Goal: Information Seeking & Learning: Get advice/opinions

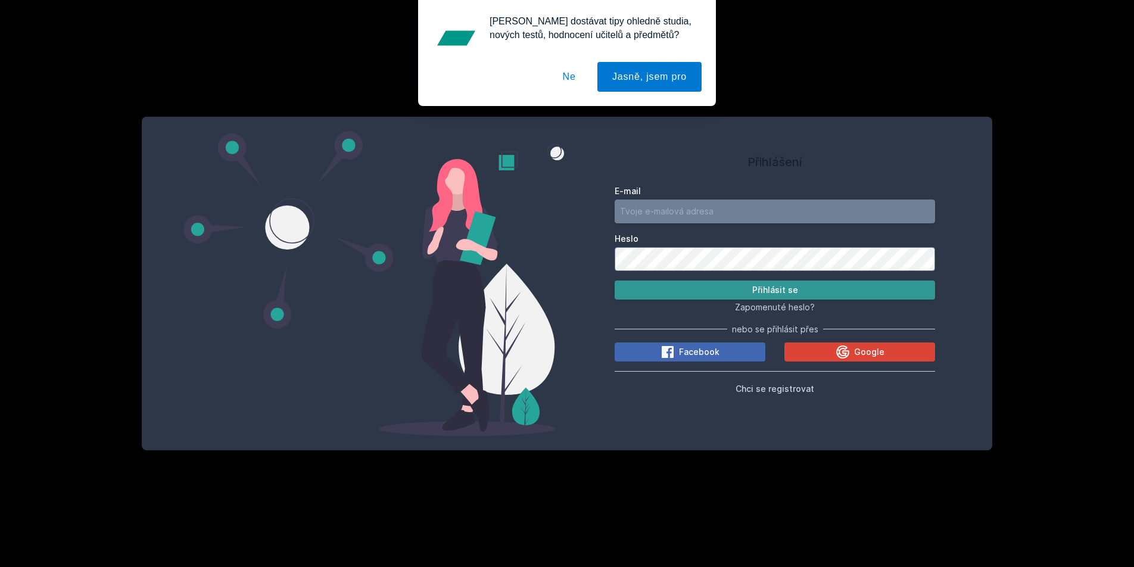
type input "[EMAIL_ADDRESS][DOMAIN_NAME]"
click at [726, 292] on button "Přihlásit se" at bounding box center [775, 289] width 320 height 19
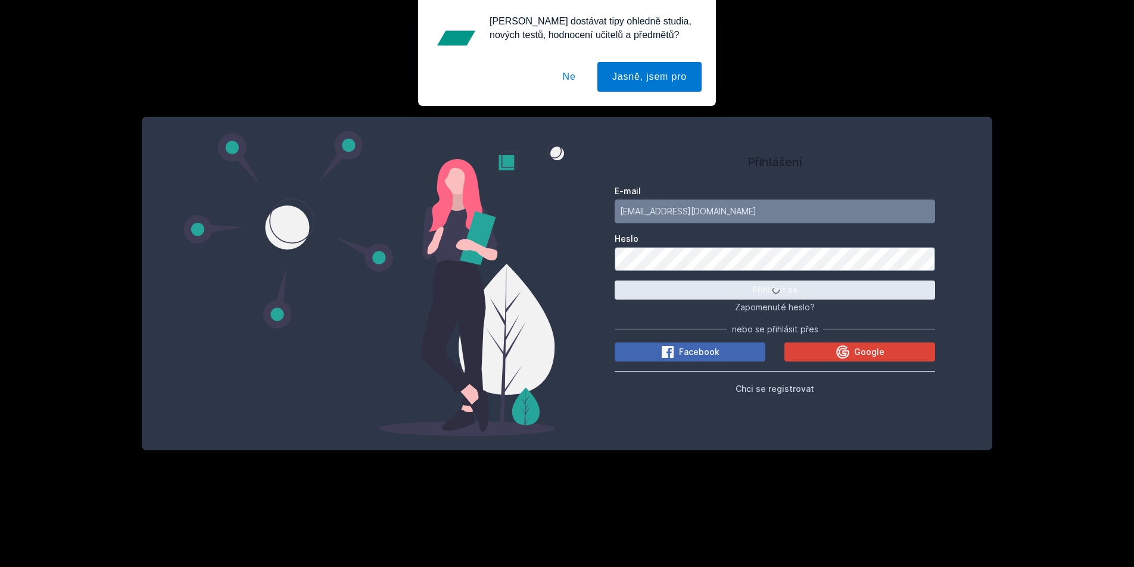
click at [567, 73] on button "Ne" at bounding box center [569, 77] width 43 height 30
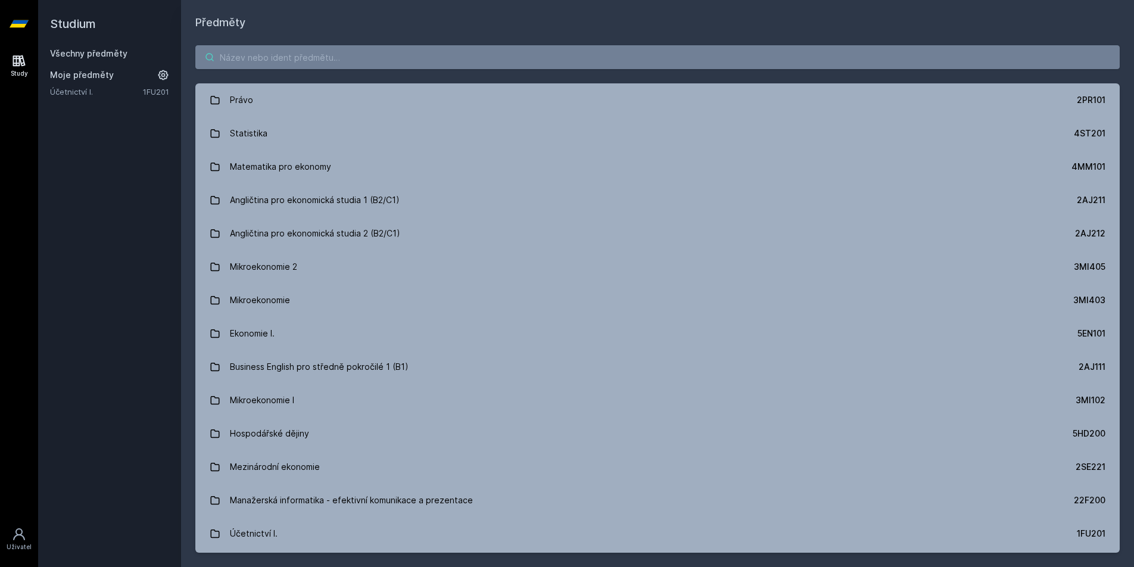
click at [291, 60] on input "search" at bounding box center [657, 57] width 924 height 24
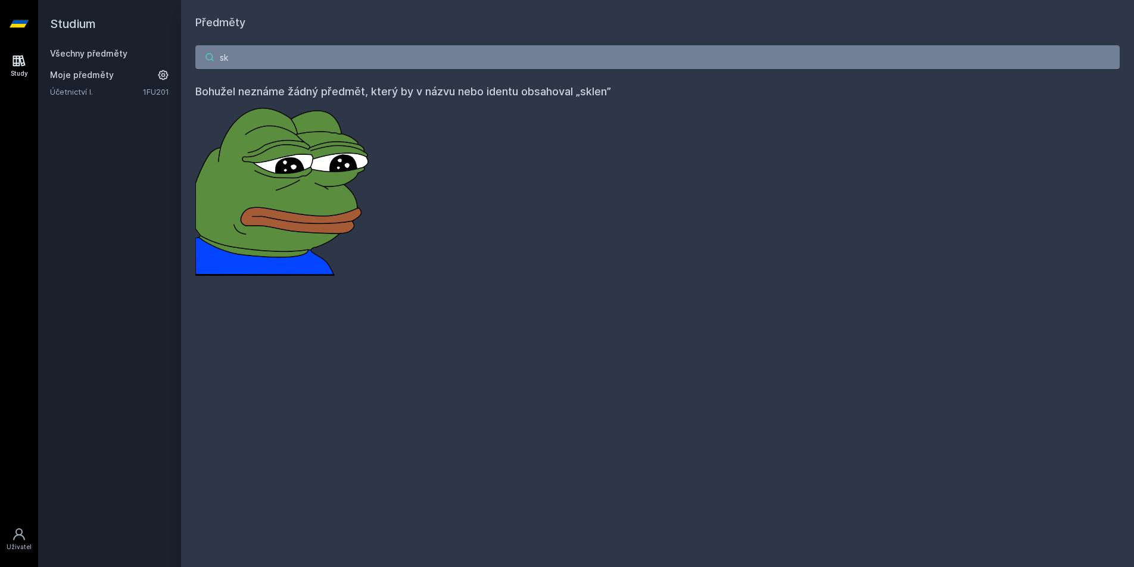
type input "s"
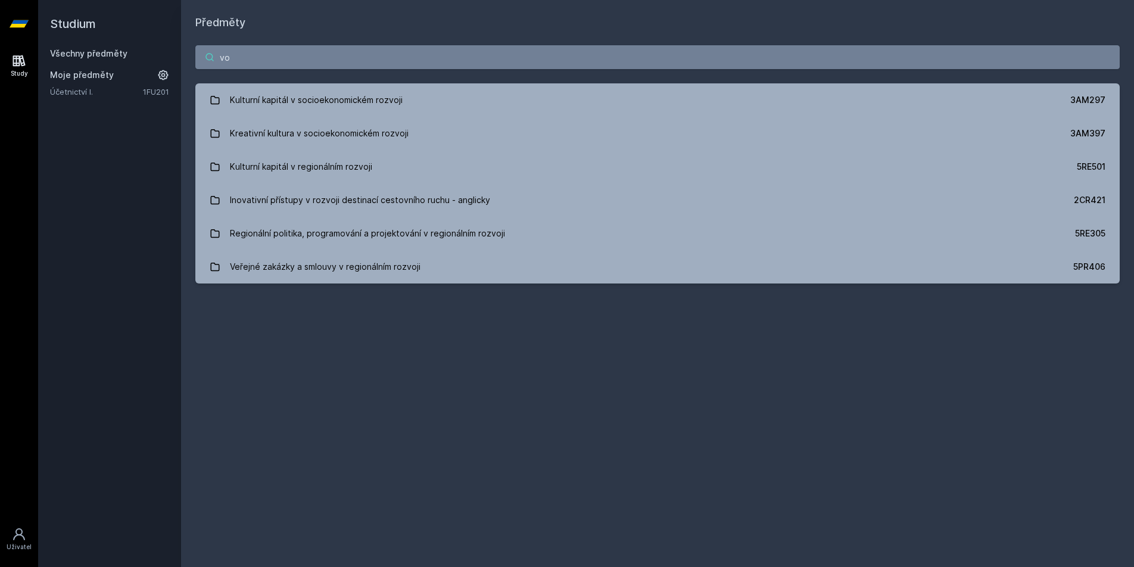
type input "v"
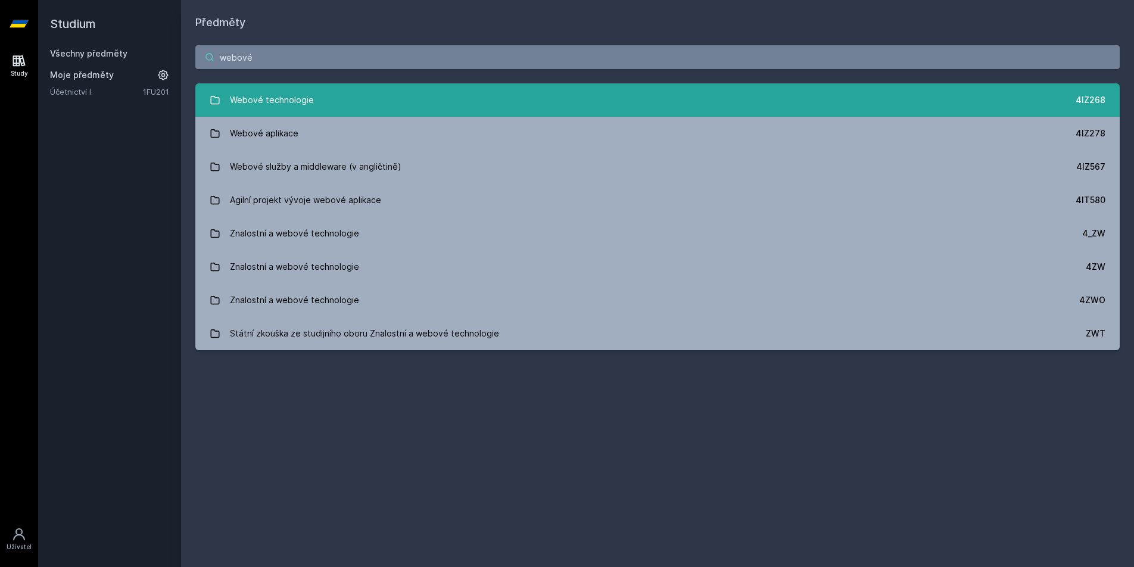
type input "webové"
click at [523, 108] on link "Webové technologie 4IZ268" at bounding box center [657, 99] width 924 height 33
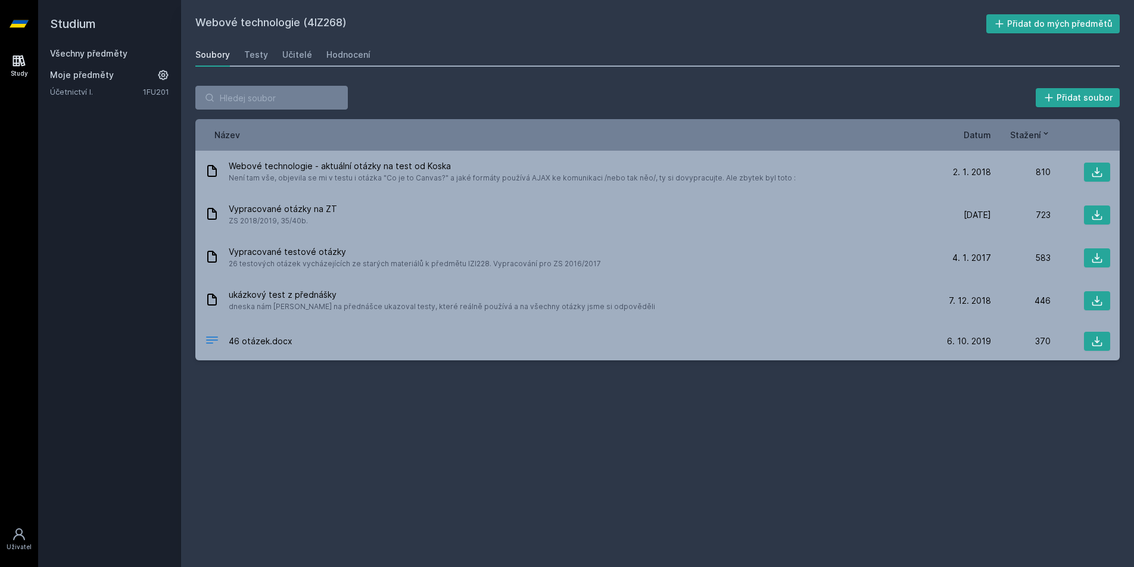
click at [275, 57] on div "Soubory Testy Učitelé Hodnocení" at bounding box center [657, 55] width 924 height 24
click at [289, 55] on div "Učitelé" at bounding box center [297, 55] width 30 height 12
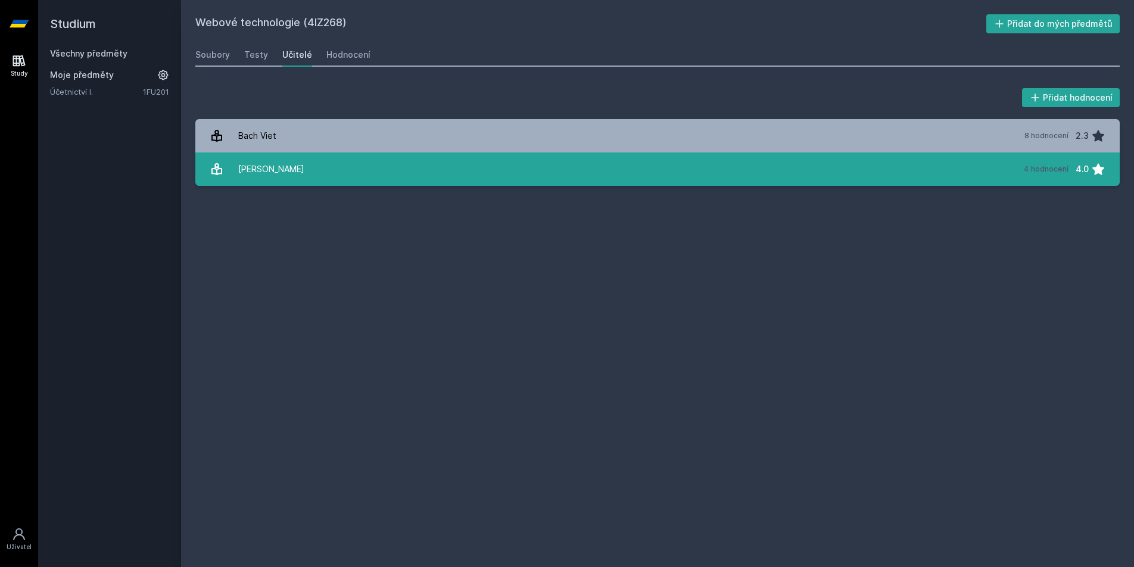
click at [338, 172] on link "[PERSON_NAME] 4 hodnocení 4.0" at bounding box center [657, 168] width 924 height 33
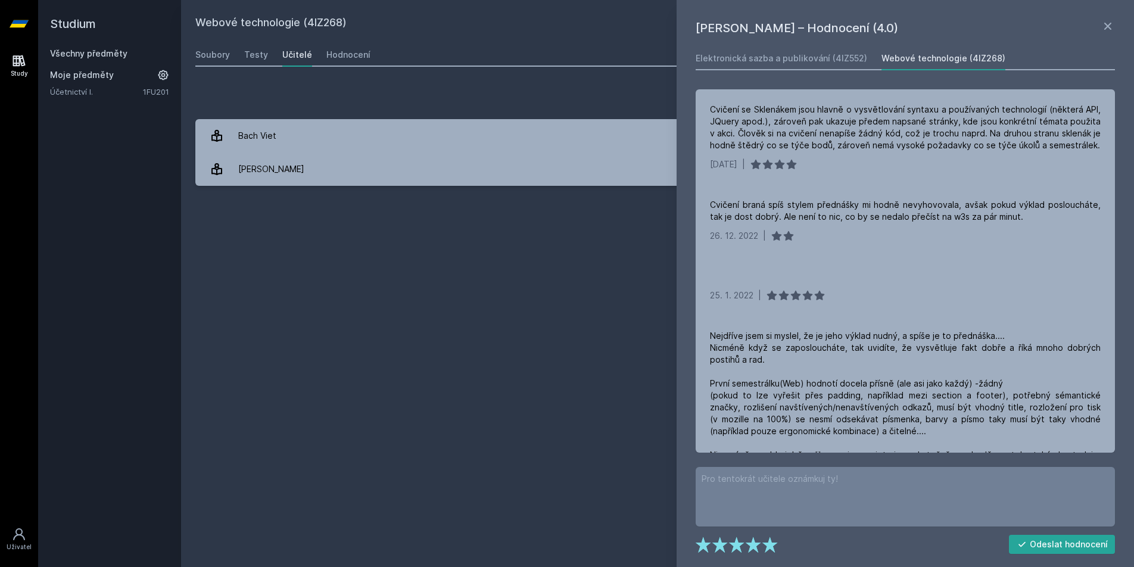
click at [469, 261] on div "Webové technologie (4IZ268) Přidat do mých předmětů [GEOGRAPHIC_DATA] Testy Uči…" at bounding box center [657, 283] width 924 height 538
click at [1108, 24] on icon at bounding box center [1107, 26] width 14 height 14
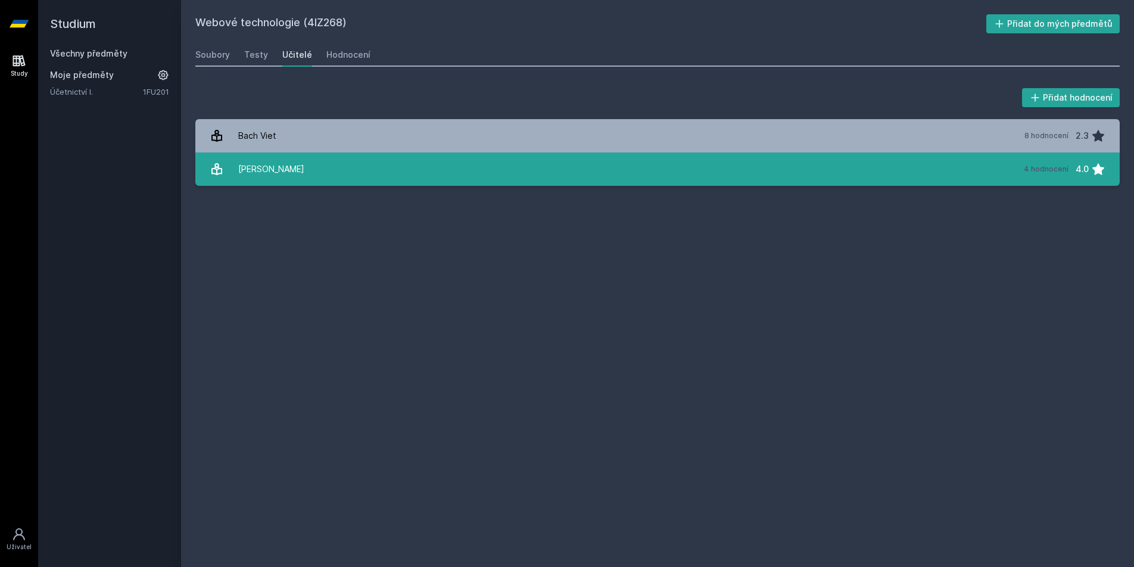
click at [1070, 176] on div "4 hodnocení 4.0" at bounding box center [1060, 169] width 89 height 24
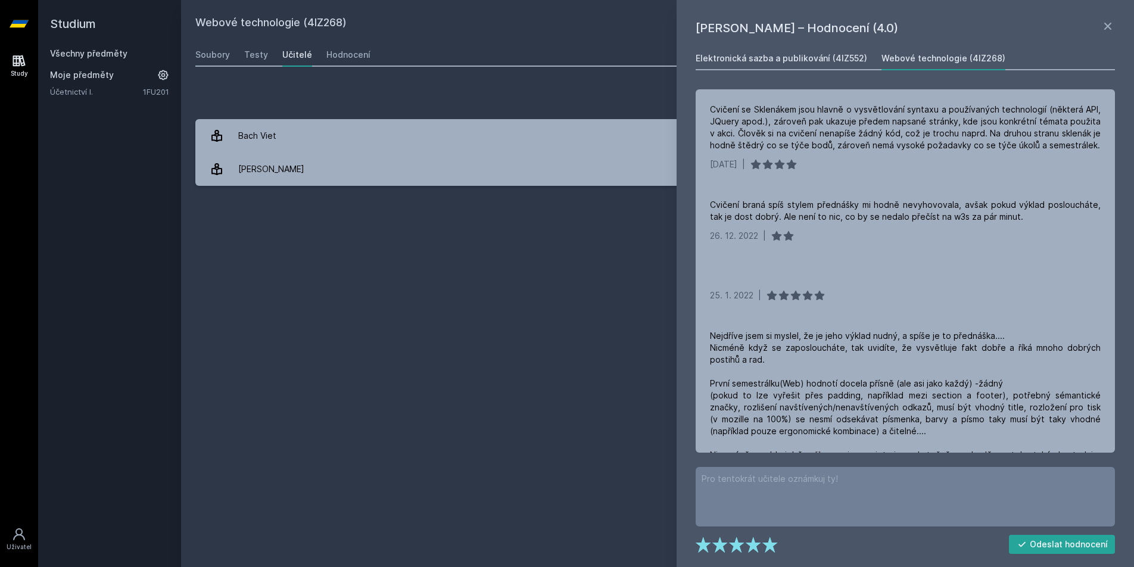
click at [784, 58] on div "Elektronická sazba a publikování (4IZ552)" at bounding box center [780, 58] width 171 height 12
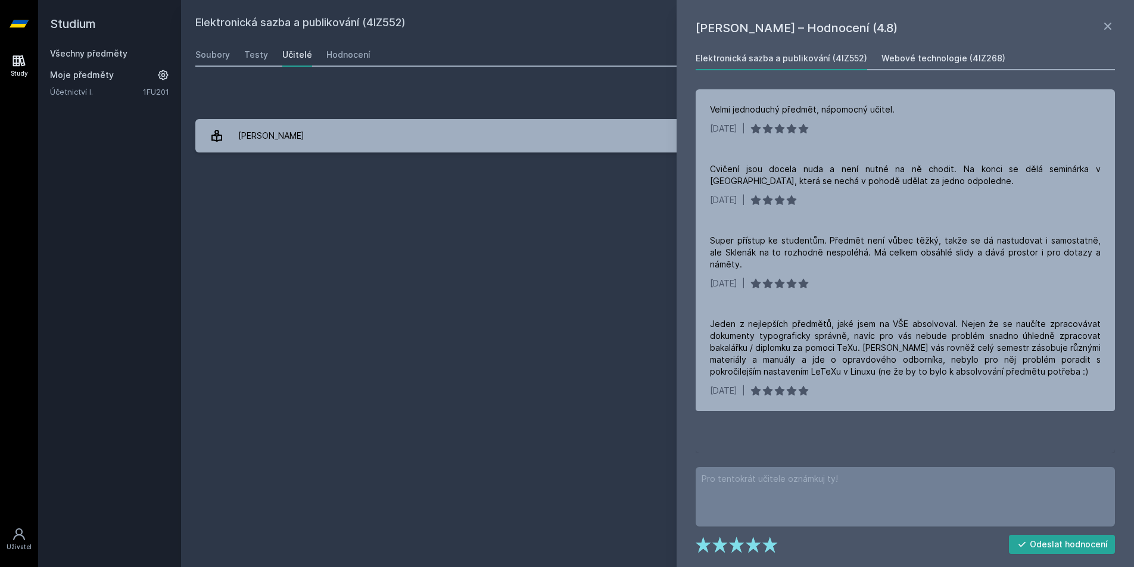
click at [948, 52] on div "Webové technologie (4IZ268)" at bounding box center [943, 58] width 124 height 12
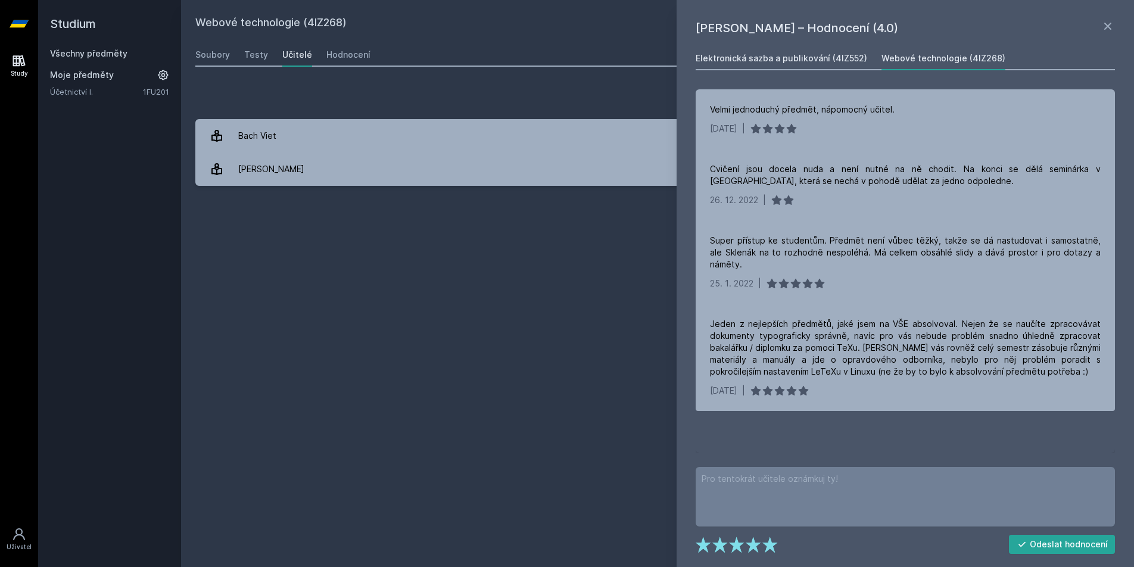
click at [838, 65] on link "Elektronická sazba a publikování (4IZ552)" at bounding box center [780, 58] width 171 height 24
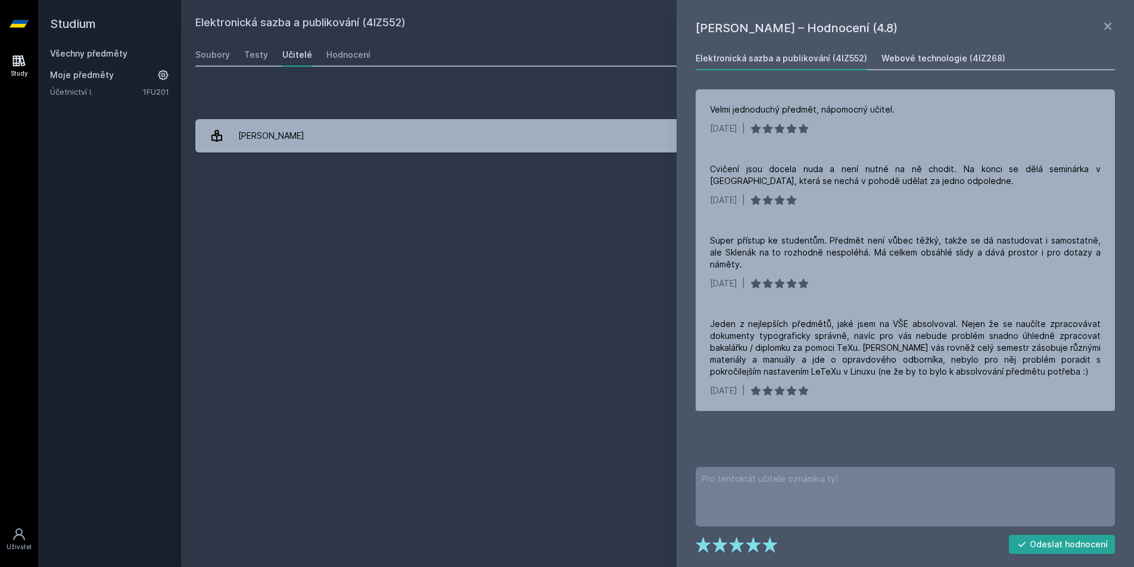
click at [943, 54] on div "Webové technologie (4IZ268)" at bounding box center [943, 58] width 124 height 12
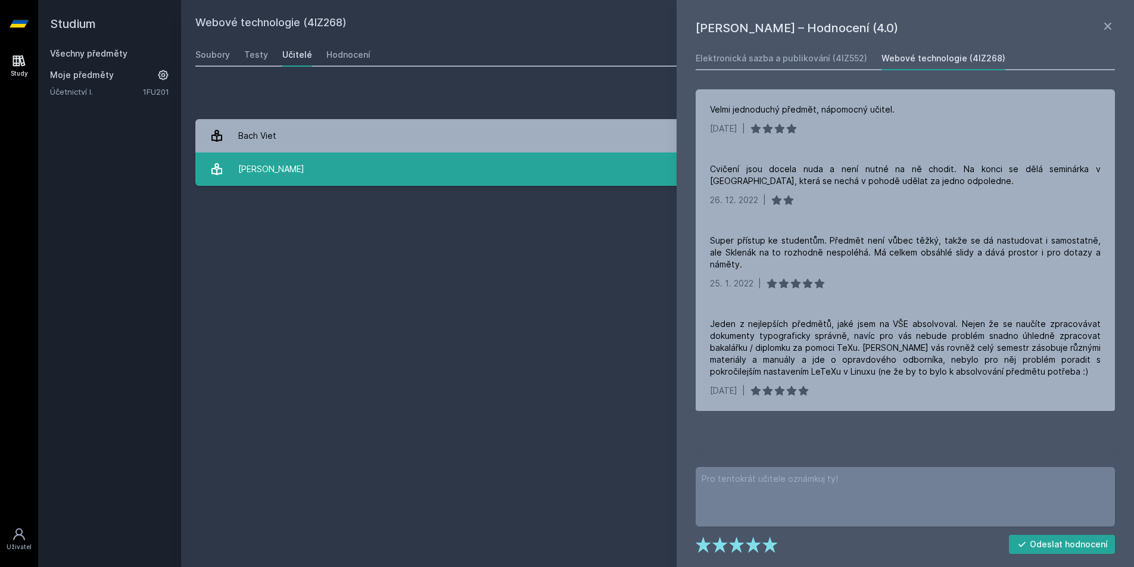
click at [574, 166] on link "[PERSON_NAME] 4 hodnocení 4.0" at bounding box center [657, 168] width 924 height 33
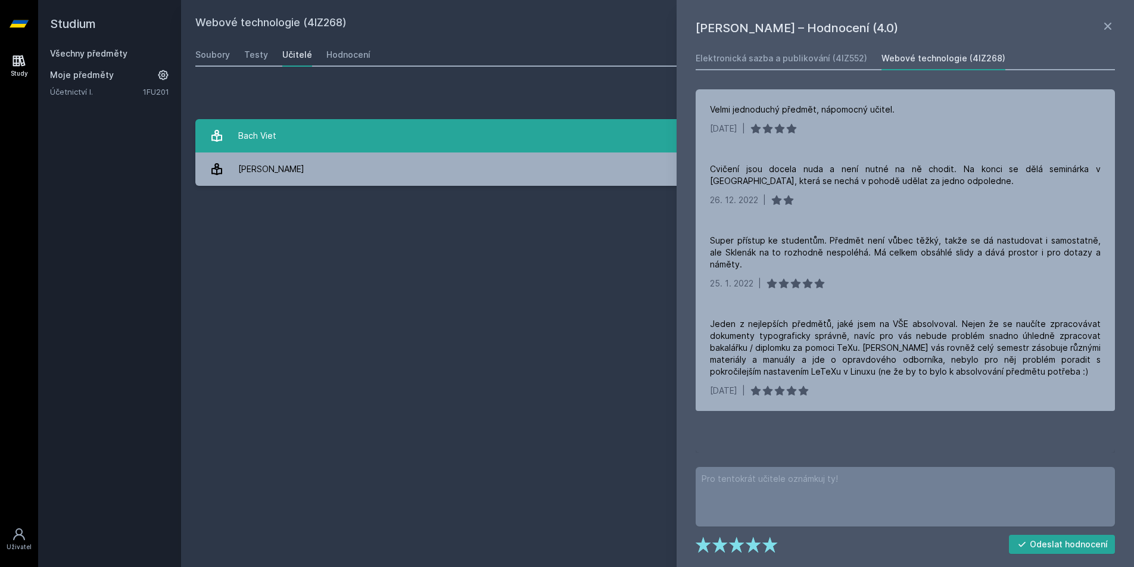
click at [582, 138] on link "Bach Viet 8 hodnocení 2.3" at bounding box center [657, 135] width 924 height 33
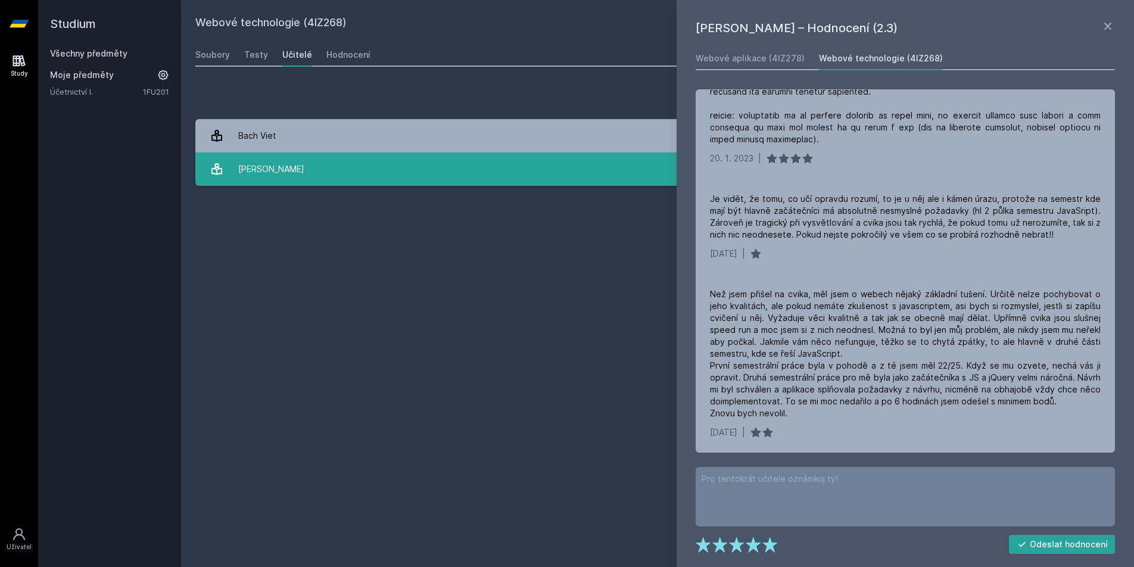
click at [541, 182] on link "[PERSON_NAME] 4 hodnocení 4.0" at bounding box center [657, 168] width 924 height 33
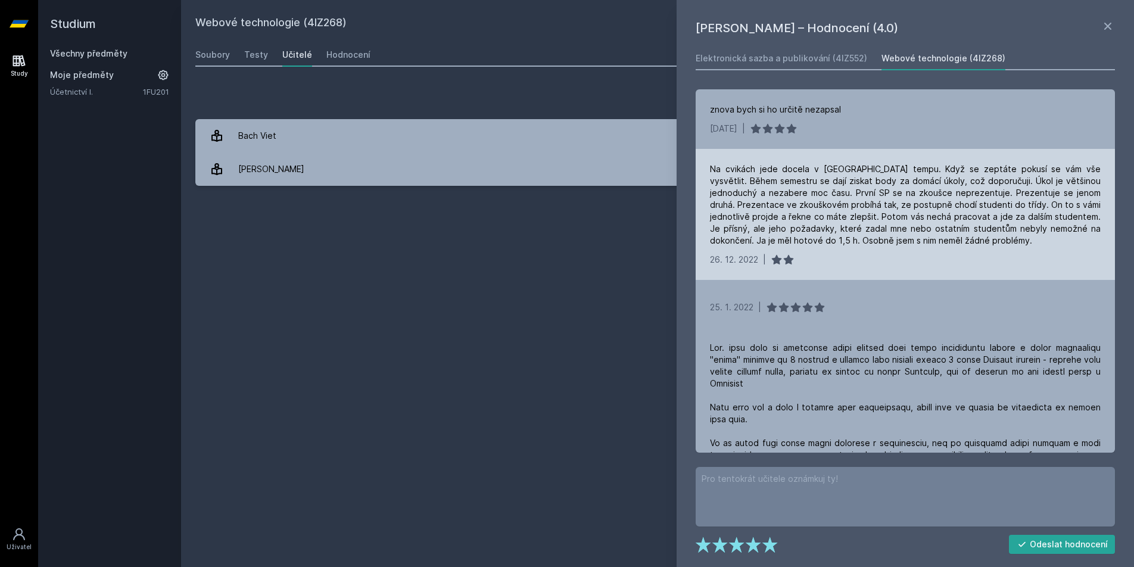
scroll to position [119, 0]
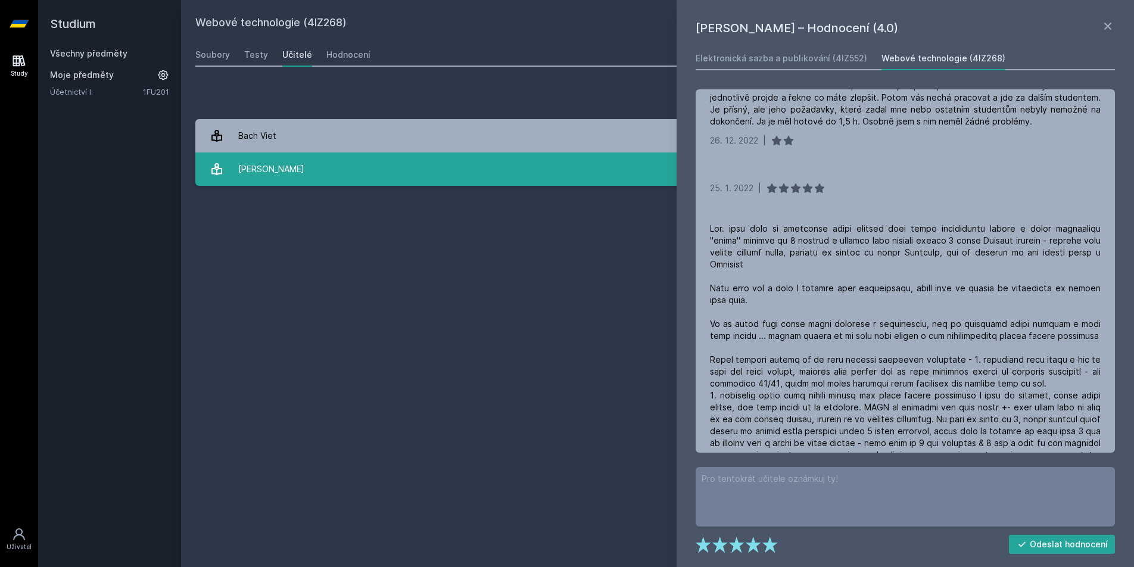
click at [523, 167] on link "[PERSON_NAME] 4 hodnocení 4.0" at bounding box center [657, 168] width 924 height 33
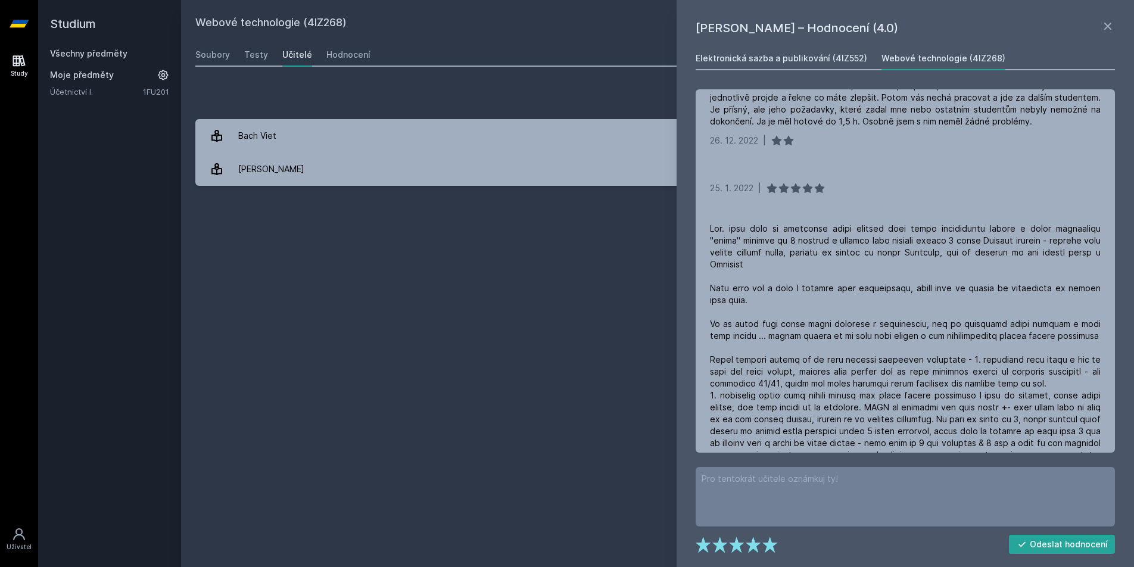
click at [850, 57] on div "Elektronická sazba a publikování (4IZ552)" at bounding box center [780, 58] width 171 height 12
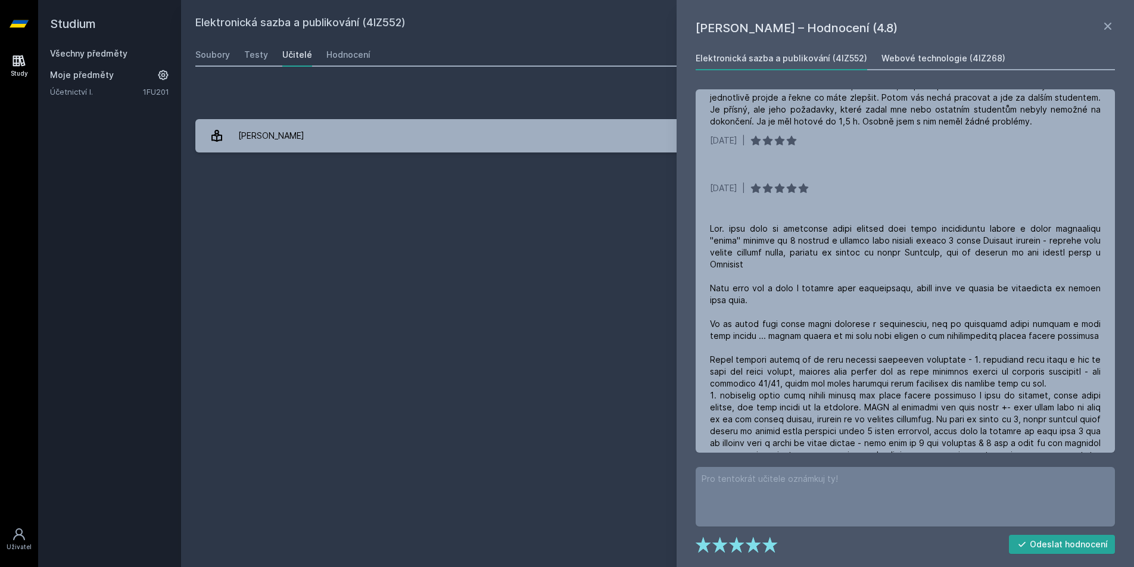
click at [953, 62] on div "Webové technologie (4IZ268)" at bounding box center [943, 58] width 124 height 12
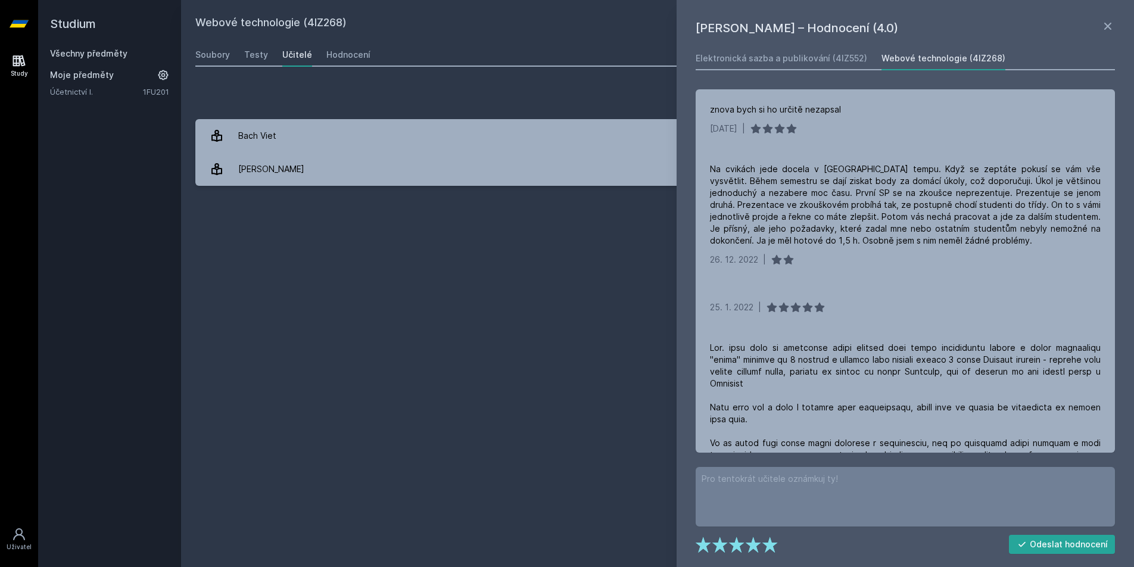
click at [463, 248] on div "Webové technologie (4IZ268) Přidat do mých předmětů [GEOGRAPHIC_DATA] Testy Uči…" at bounding box center [657, 283] width 924 height 538
click at [1109, 29] on icon at bounding box center [1107, 26] width 7 height 7
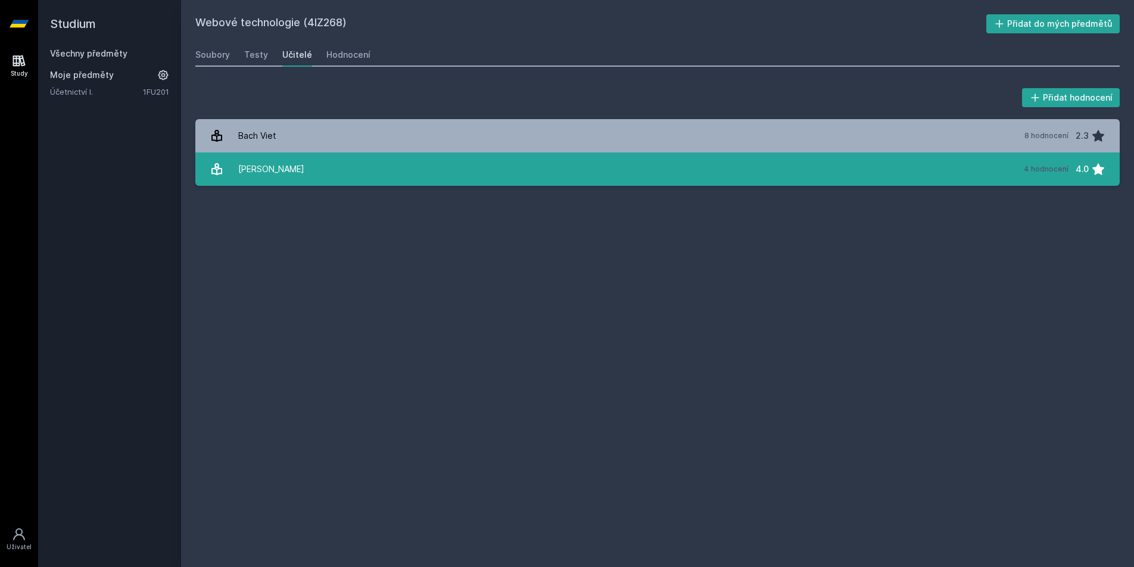
click at [697, 168] on link "[PERSON_NAME] 4 hodnocení 4.0" at bounding box center [657, 168] width 924 height 33
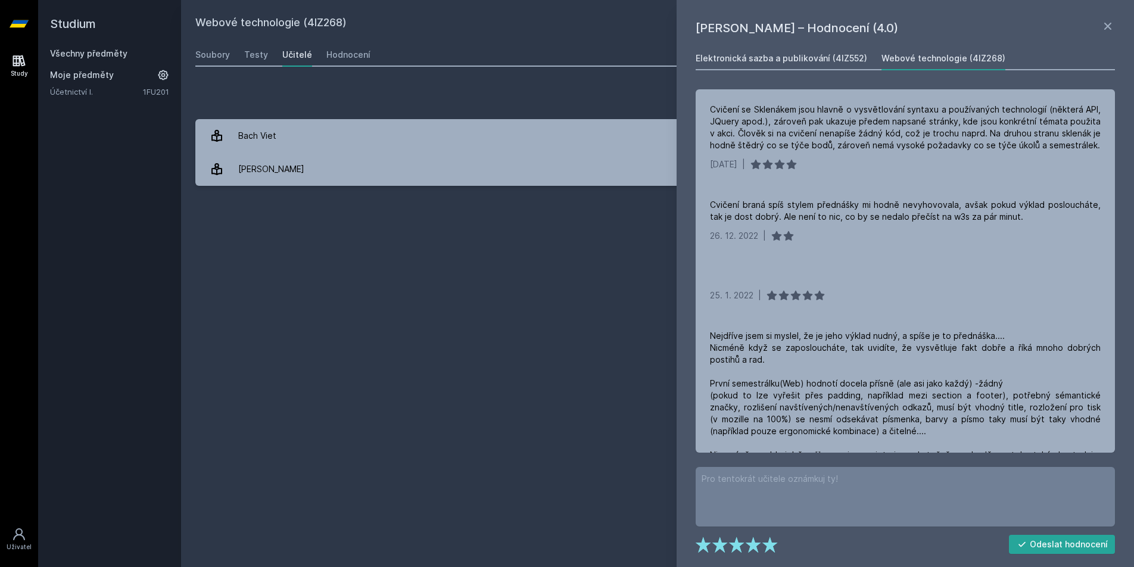
click at [800, 52] on link "Elektronická sazba a publikování (4IZ552)" at bounding box center [780, 58] width 171 height 24
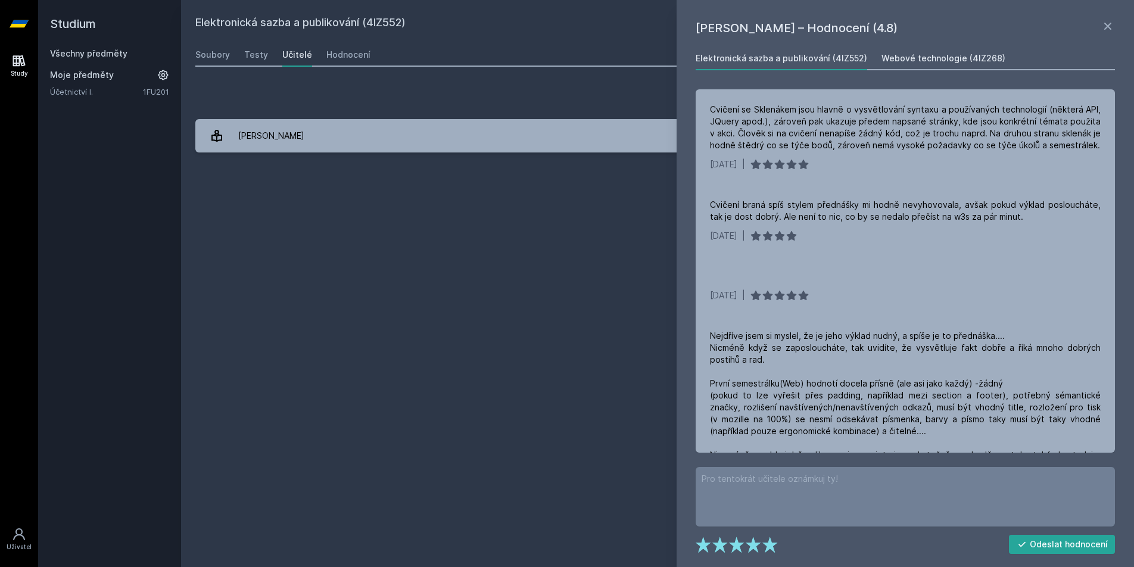
click at [931, 61] on div "Webové technologie (4IZ268)" at bounding box center [943, 58] width 124 height 12
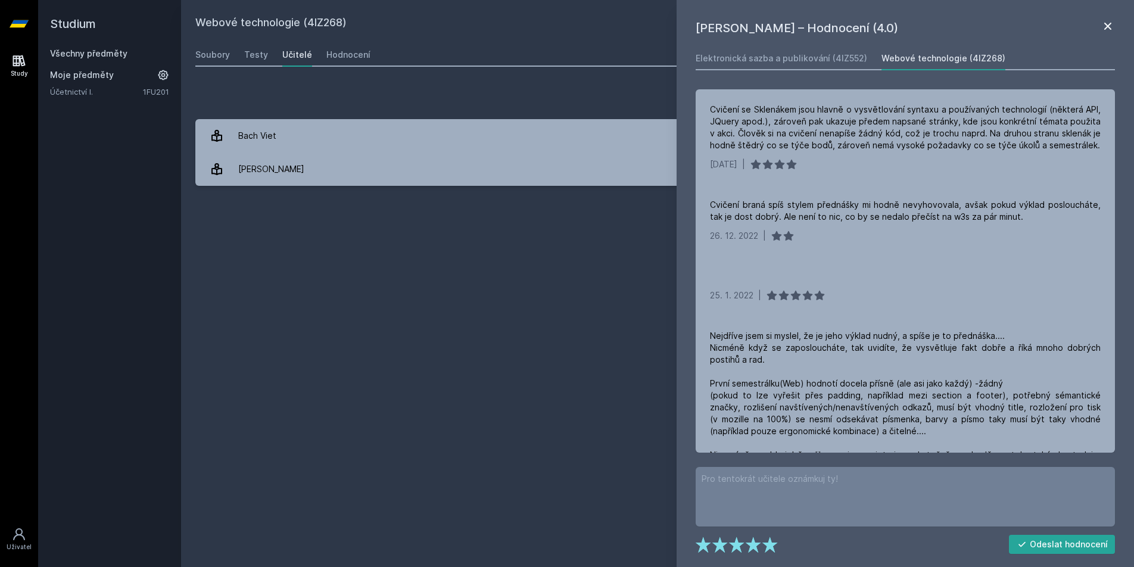
click at [1111, 22] on icon at bounding box center [1107, 26] width 14 height 14
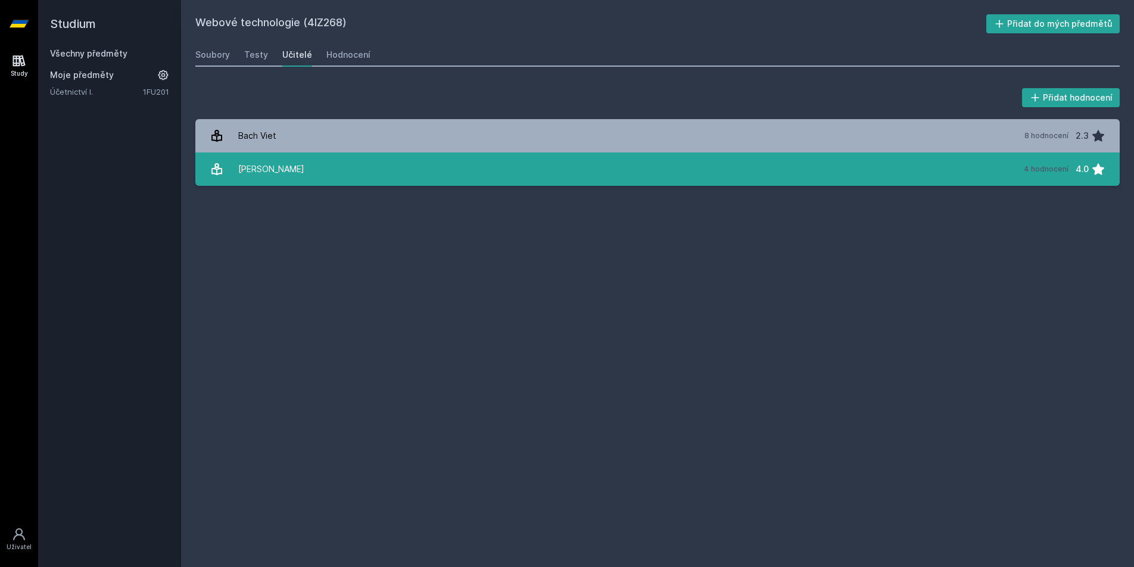
click at [1096, 165] on icon at bounding box center [1098, 169] width 14 height 14
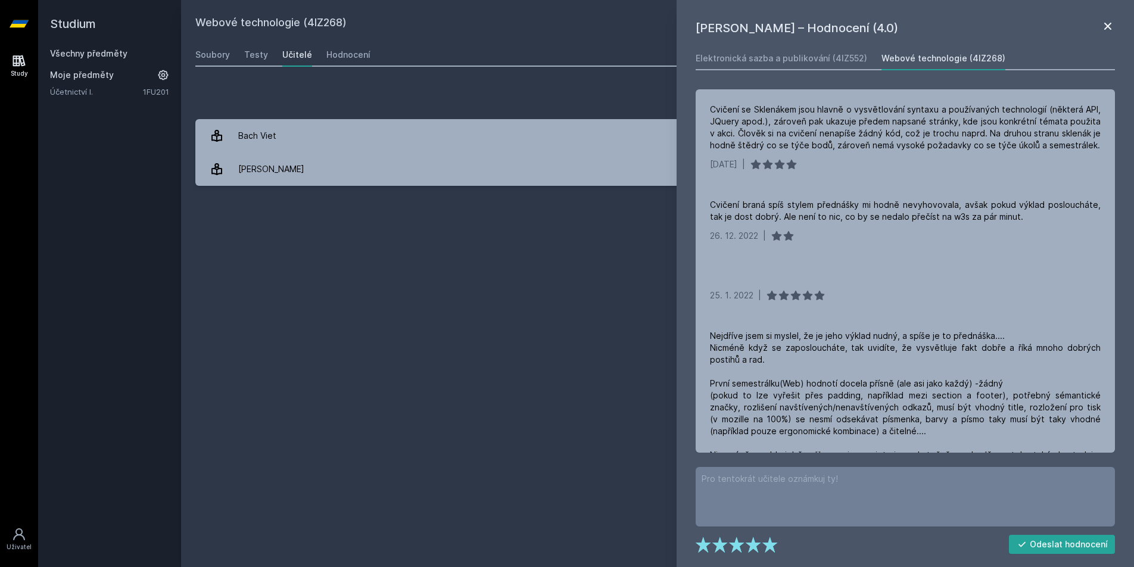
click at [1103, 21] on icon at bounding box center [1107, 26] width 14 height 14
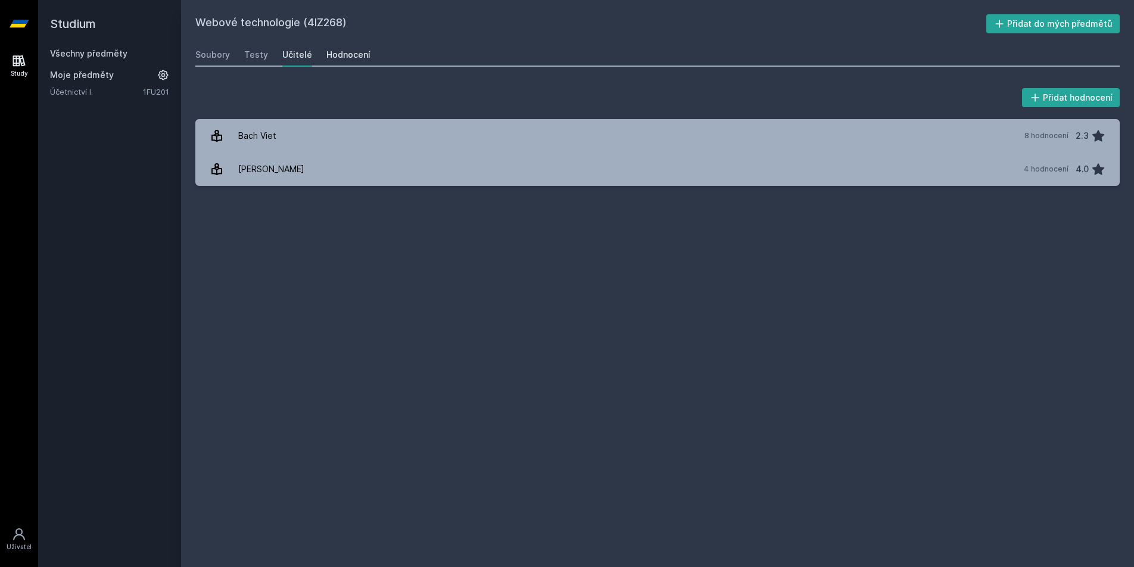
click at [341, 52] on div "Hodnocení" at bounding box center [348, 55] width 44 height 12
